Goal: Obtain resource: Obtain resource

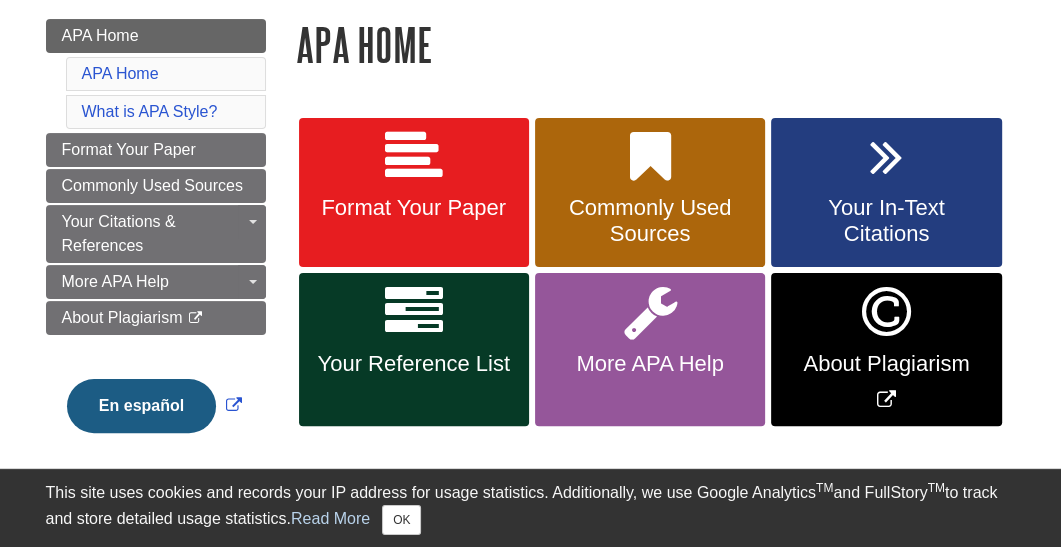
scroll to position [283, 0]
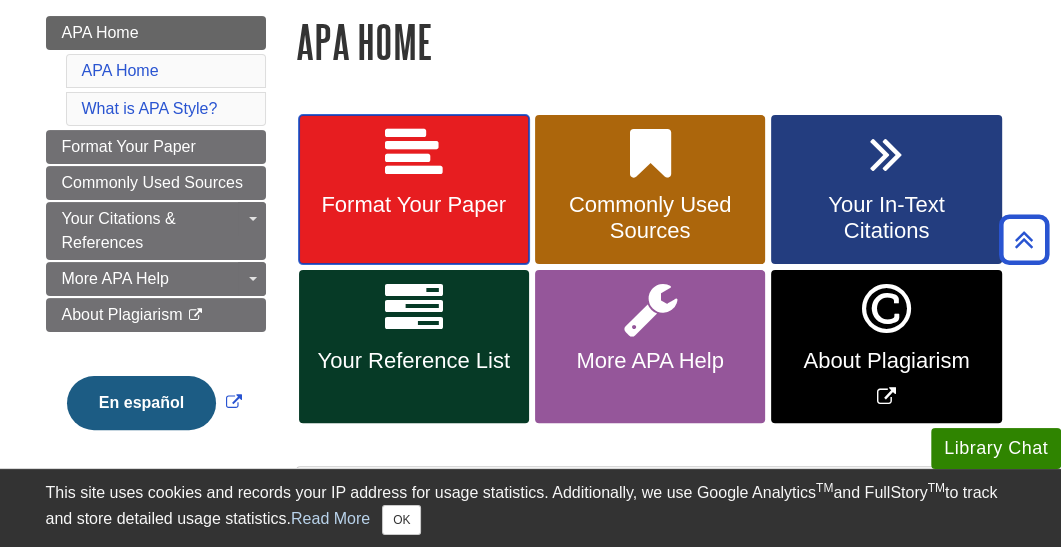
click at [372, 167] on link "Format Your Paper" at bounding box center [414, 190] width 230 height 150
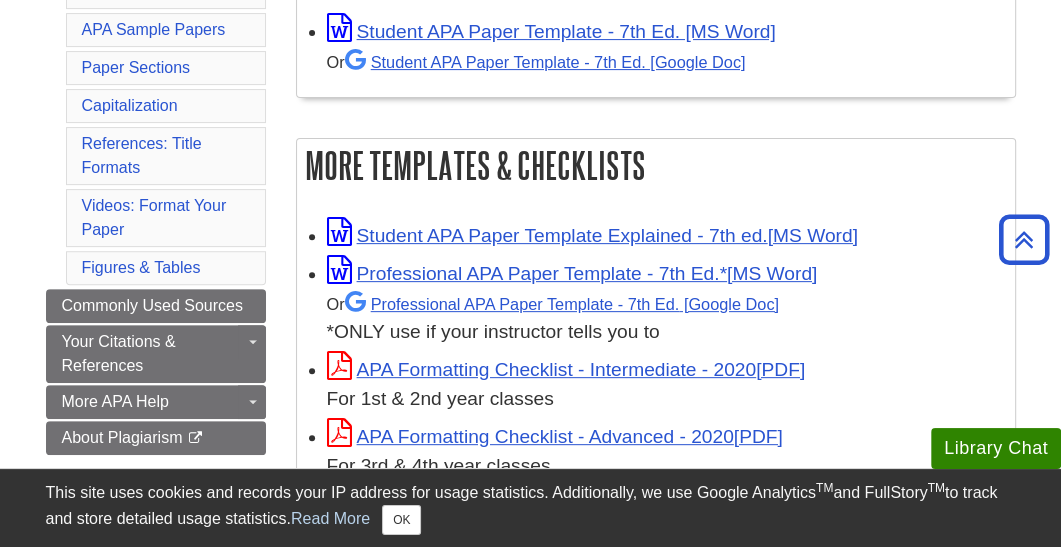
scroll to position [442, 0]
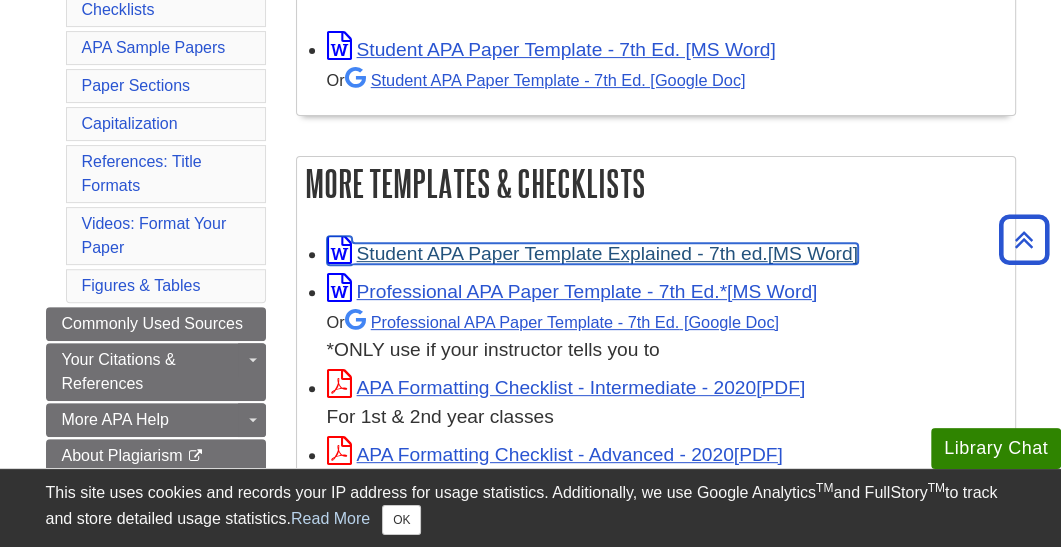
click at [554, 252] on link "Student APA Paper Template Explained - 7th ed." at bounding box center [592, 253] width 531 height 21
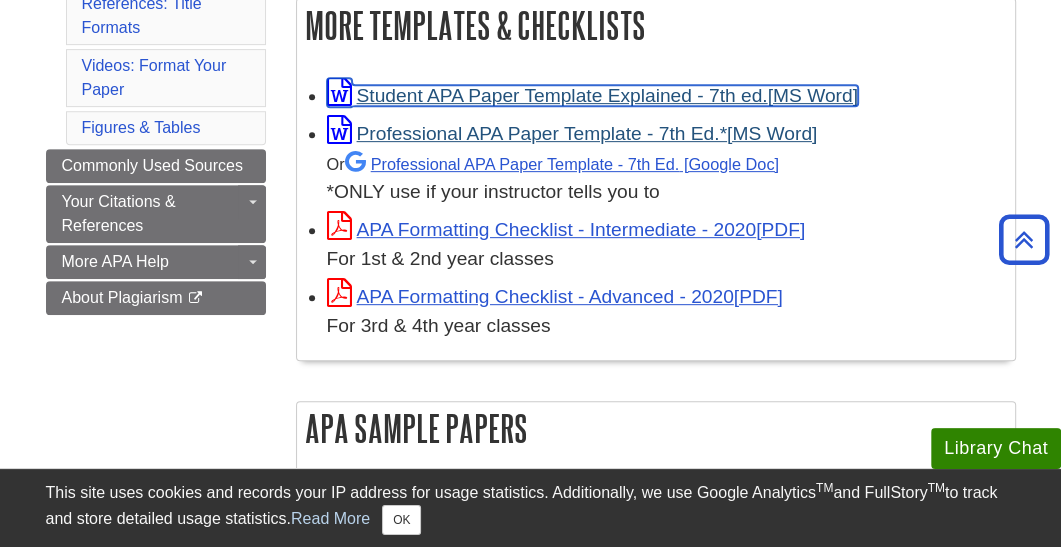
scroll to position [602, 0]
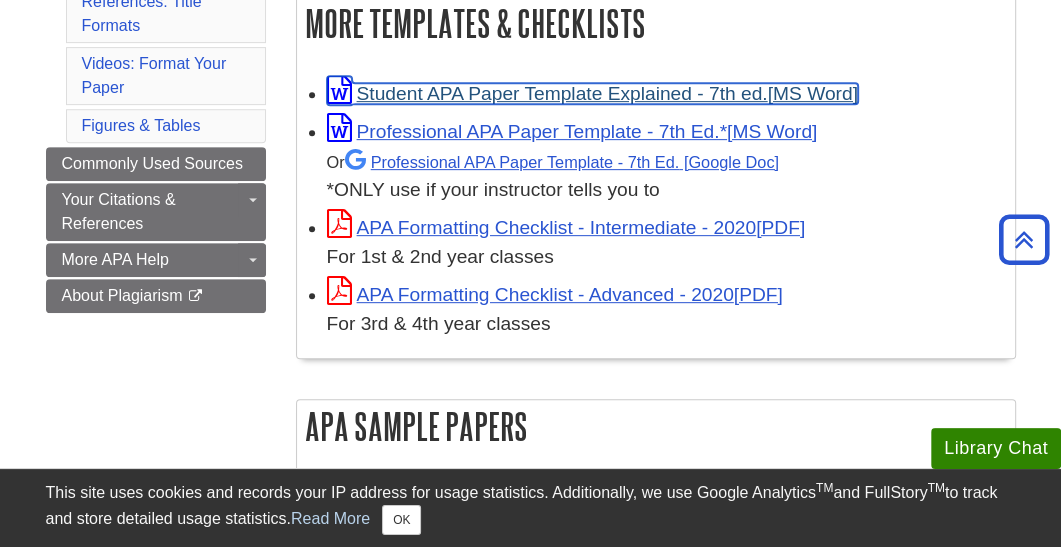
click at [623, 86] on link "Student APA Paper Template Explained - 7th ed." at bounding box center [592, 93] width 531 height 21
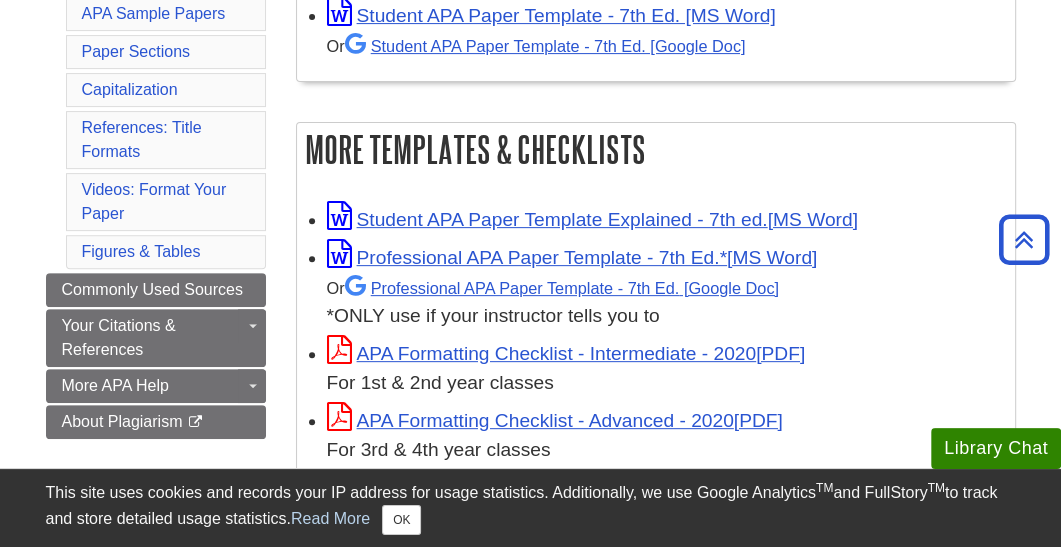
scroll to position [478, 0]
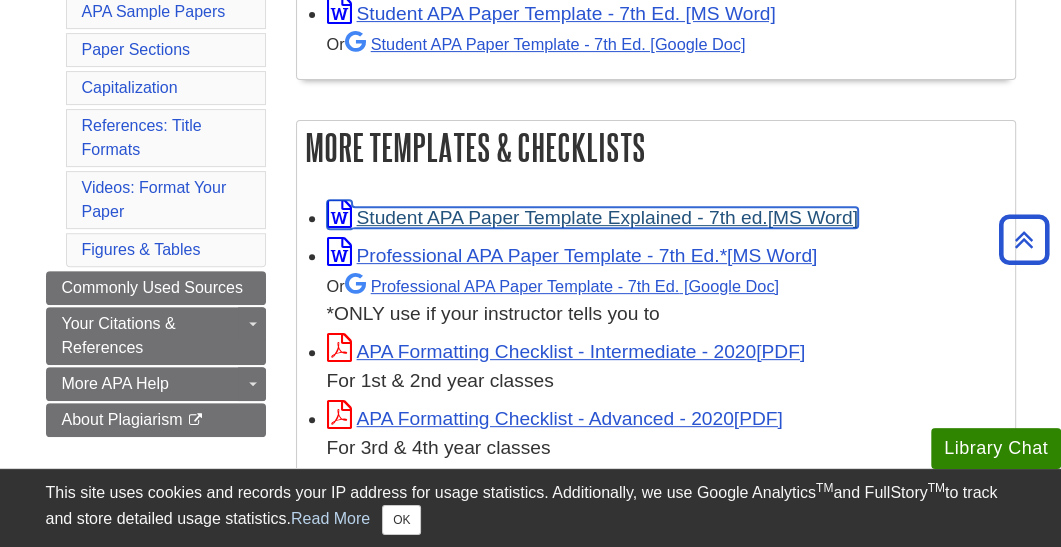
click at [635, 216] on link "Student APA Paper Template Explained - 7th ed." at bounding box center [592, 217] width 531 height 21
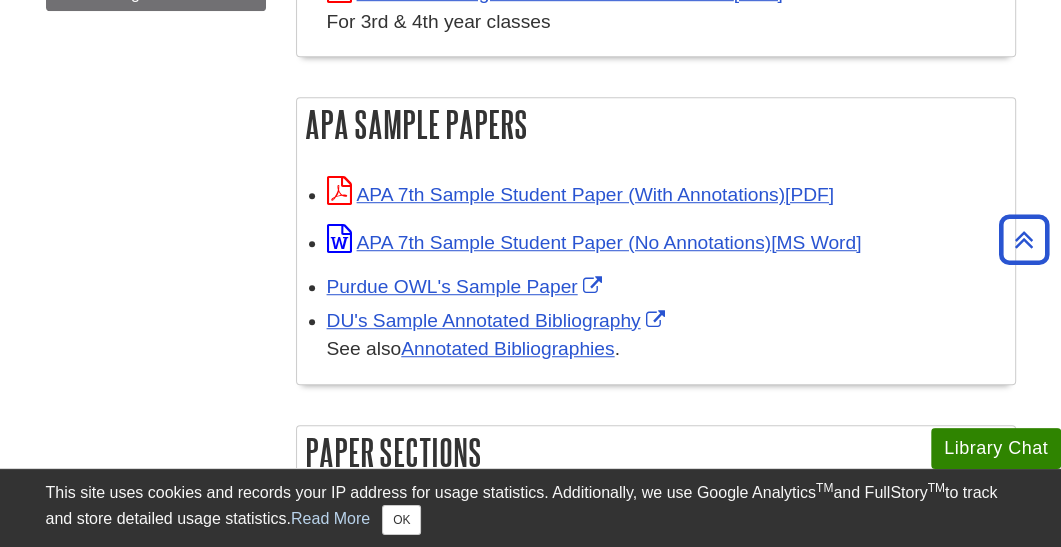
scroll to position [906, 0]
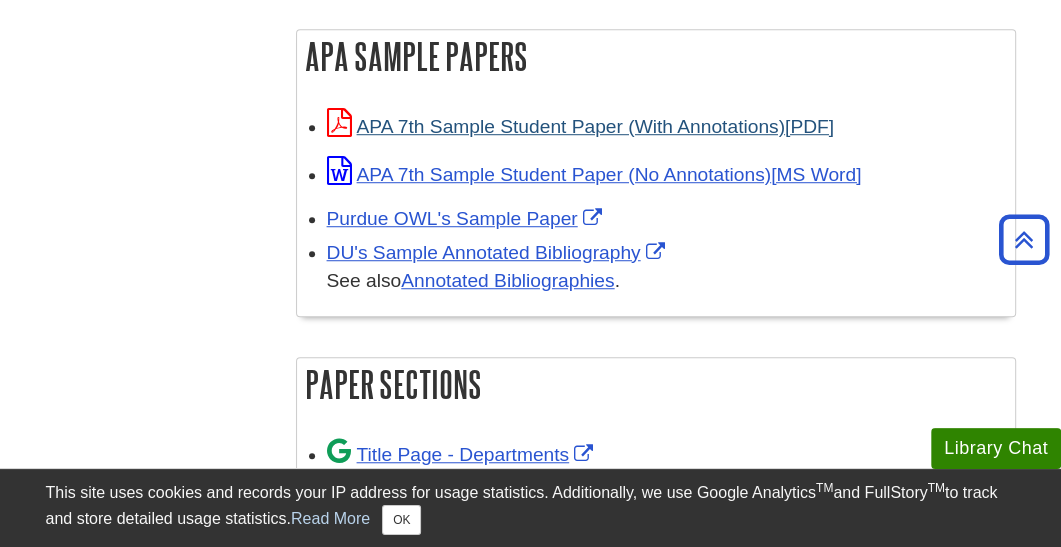
scroll to position [972, 0]
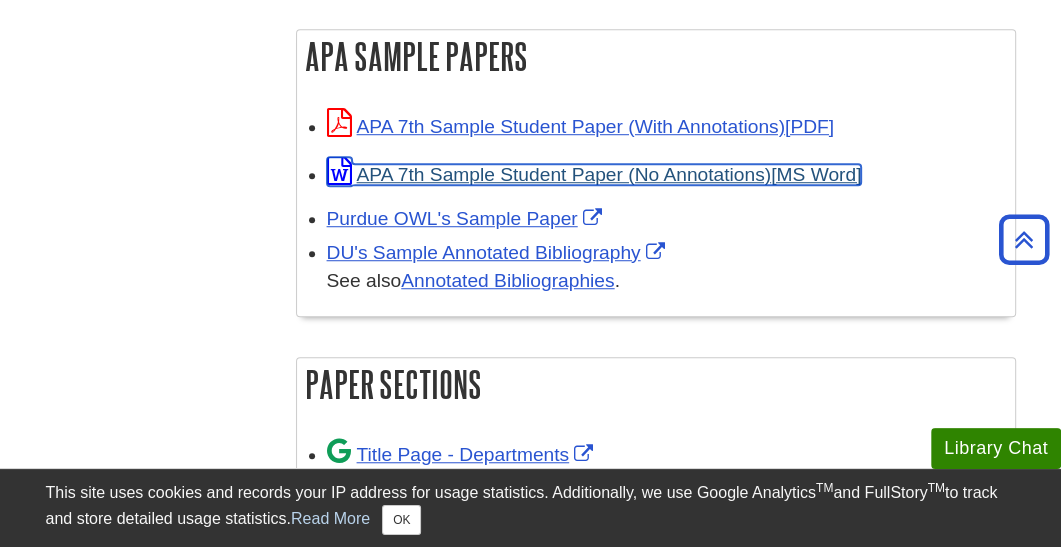
click at [648, 179] on link "APA 7th Sample Student Paper (No Annotations)" at bounding box center [594, 174] width 535 height 21
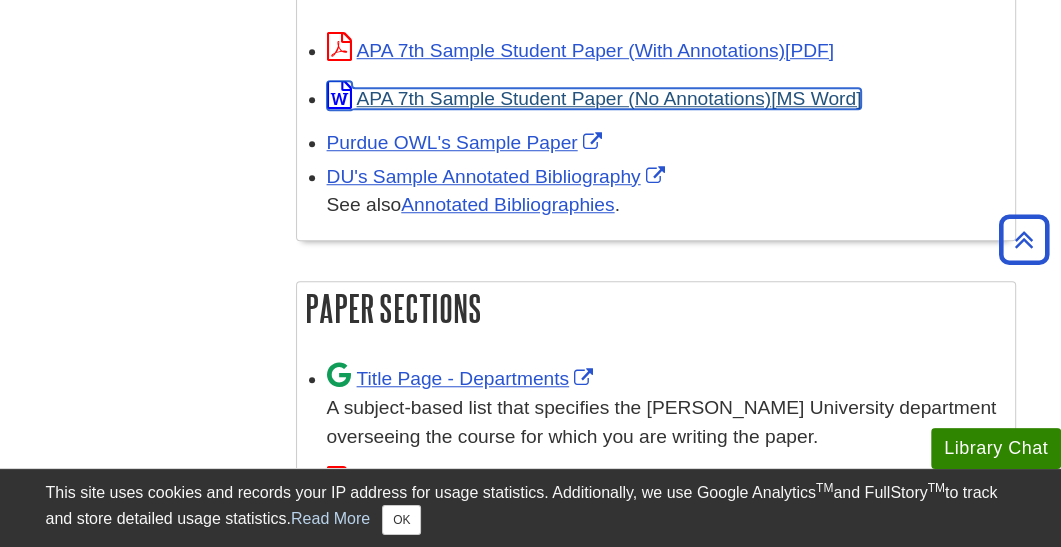
scroll to position [1050, 0]
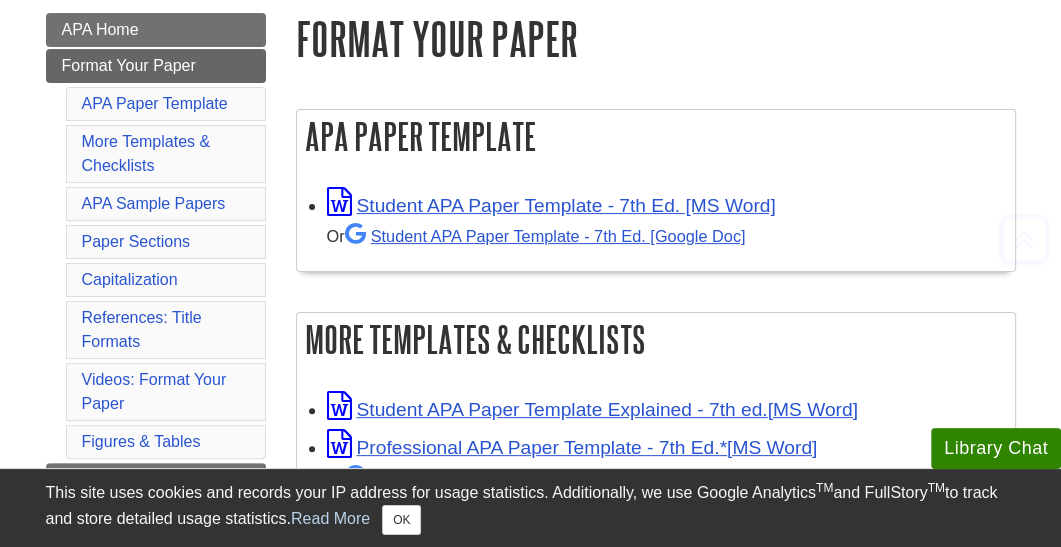
scroll to position [288, 0]
